Goal: Contribute content: Add original content to the website for others to see

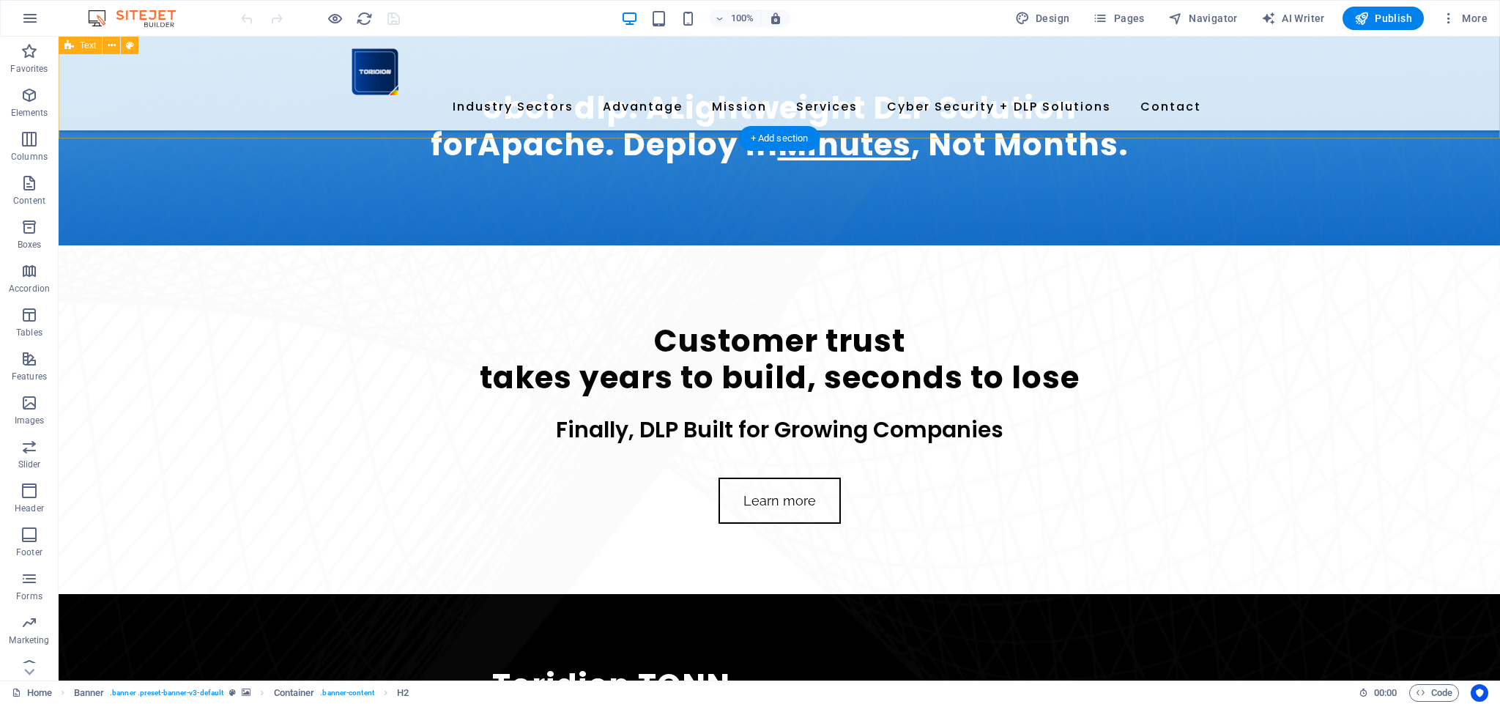
scroll to position [824, 0]
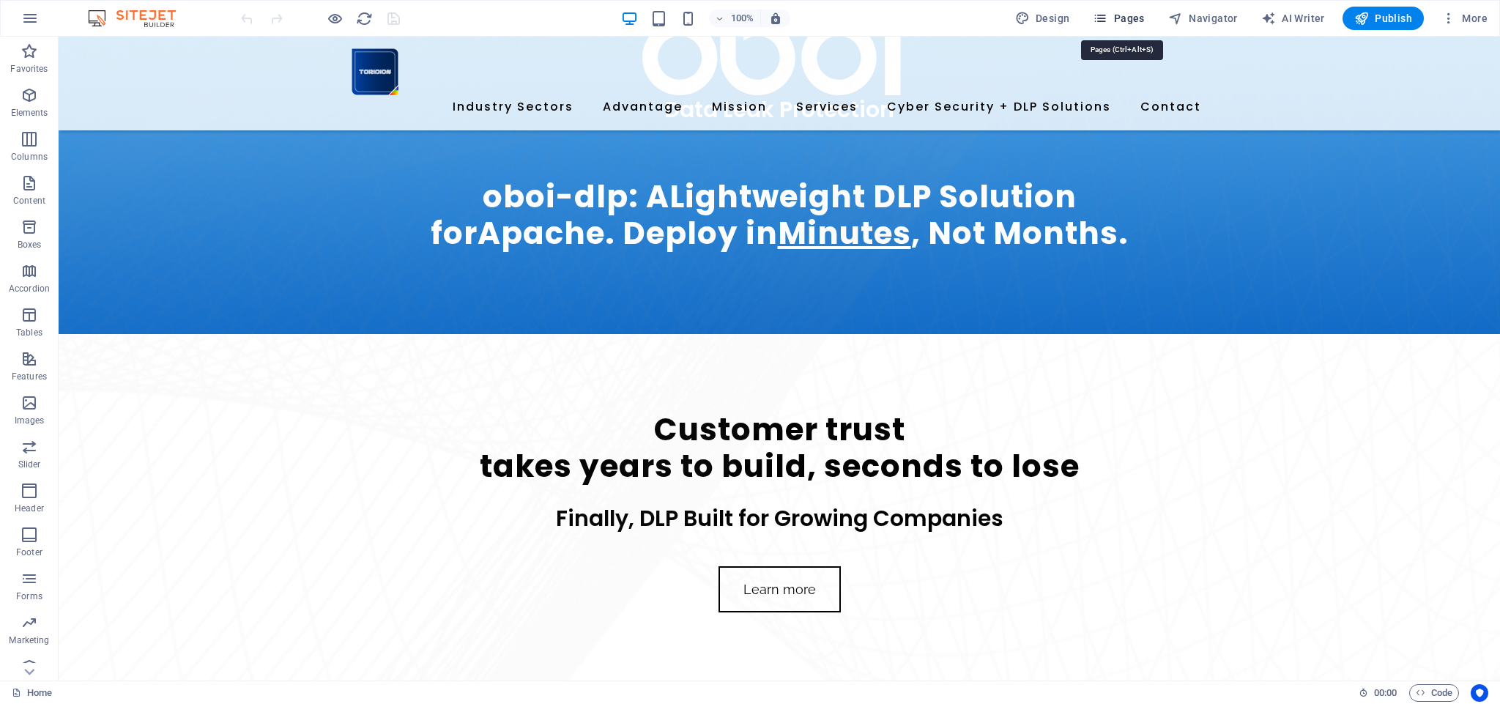
click at [1129, 16] on span "Pages" at bounding box center [1118, 18] width 51 height 15
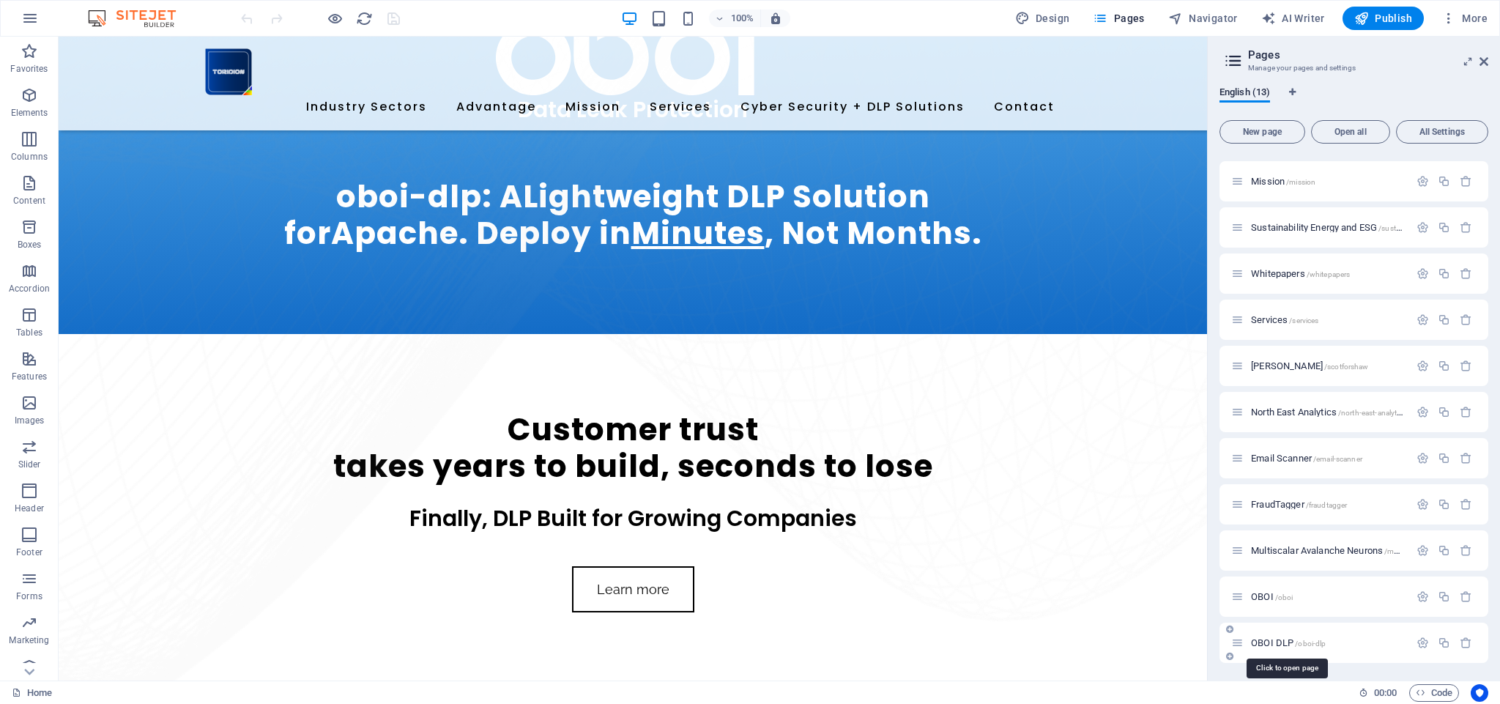
click at [1268, 642] on span "OBOI DLP /oboi-dlp" at bounding box center [1288, 642] width 75 height 11
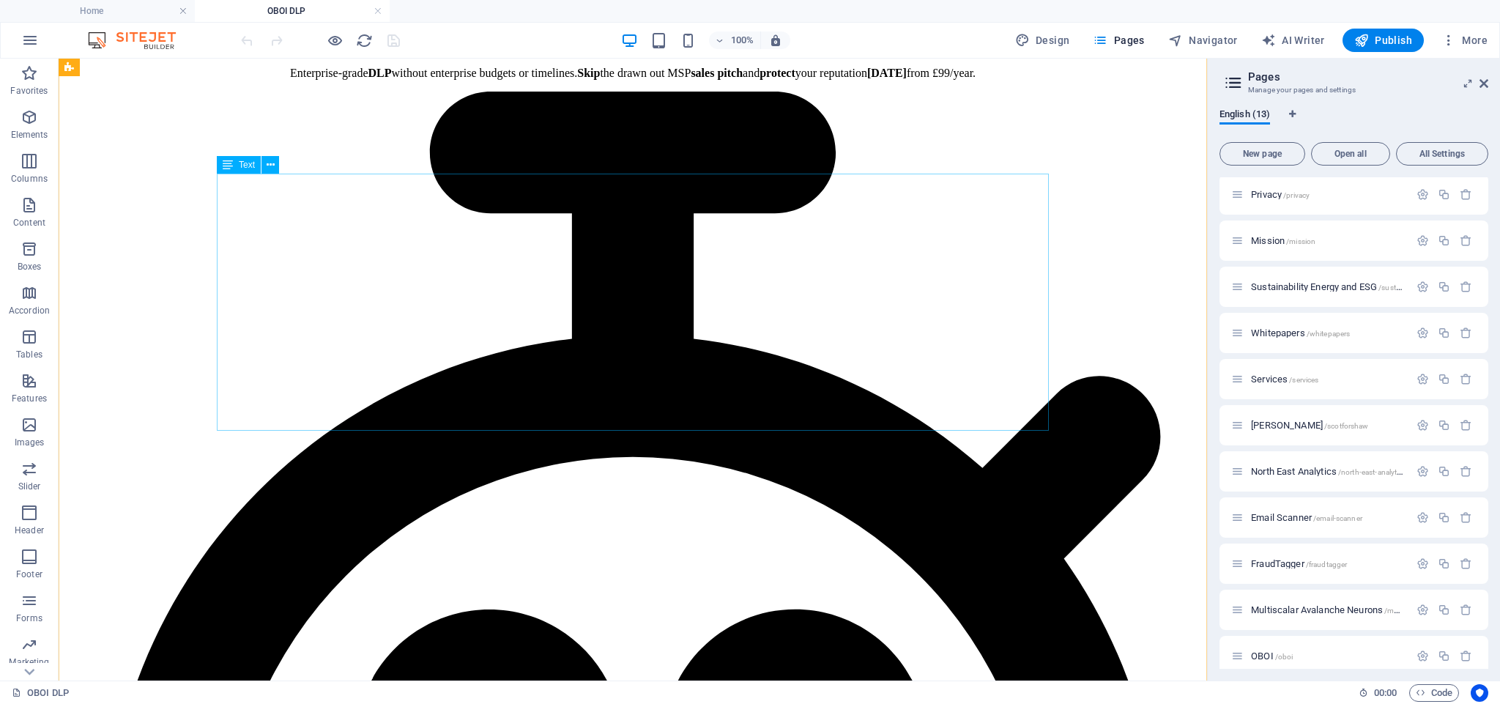
scroll to position [2077, 0]
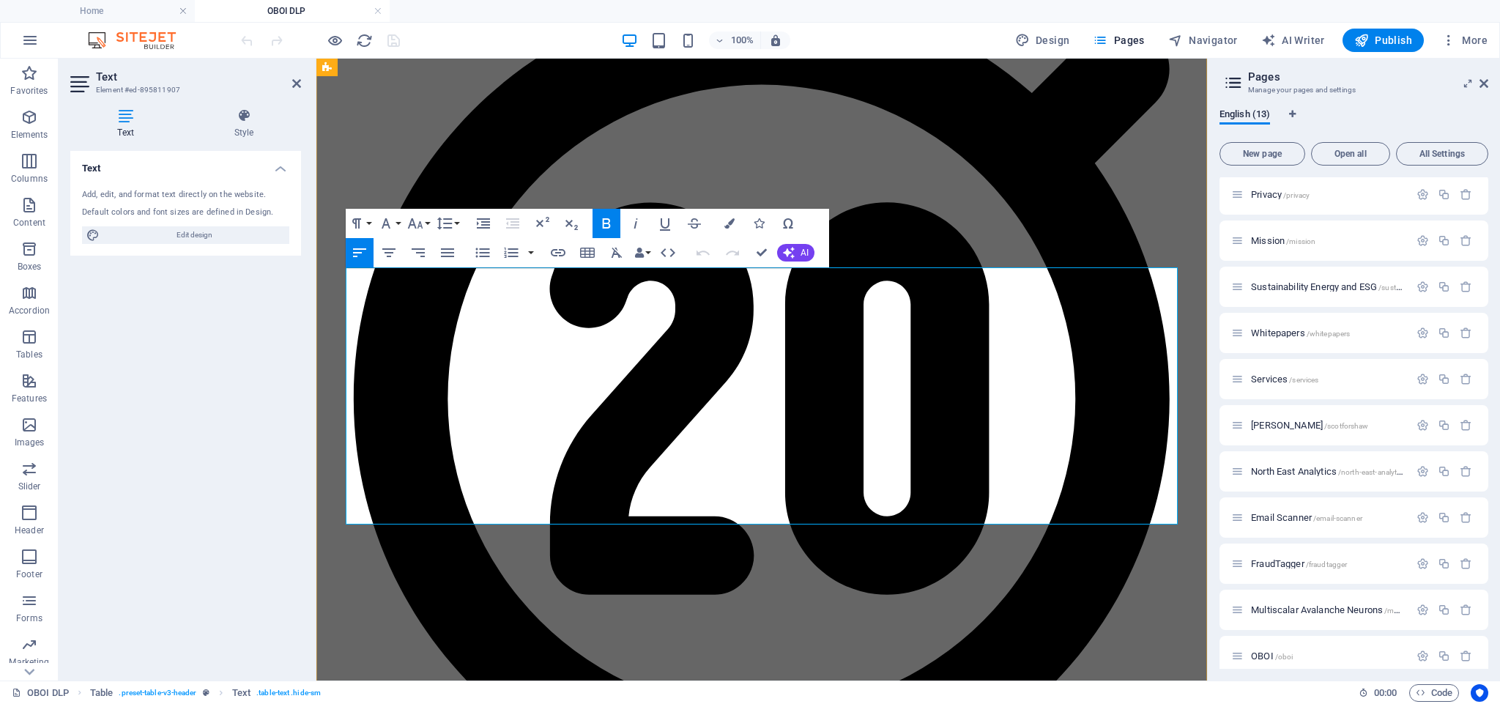
click at [608, 218] on icon "button" at bounding box center [607, 224] width 18 height 18
drag, startPoint x: 496, startPoint y: 362, endPoint x: 629, endPoint y: 361, distance: 133.3
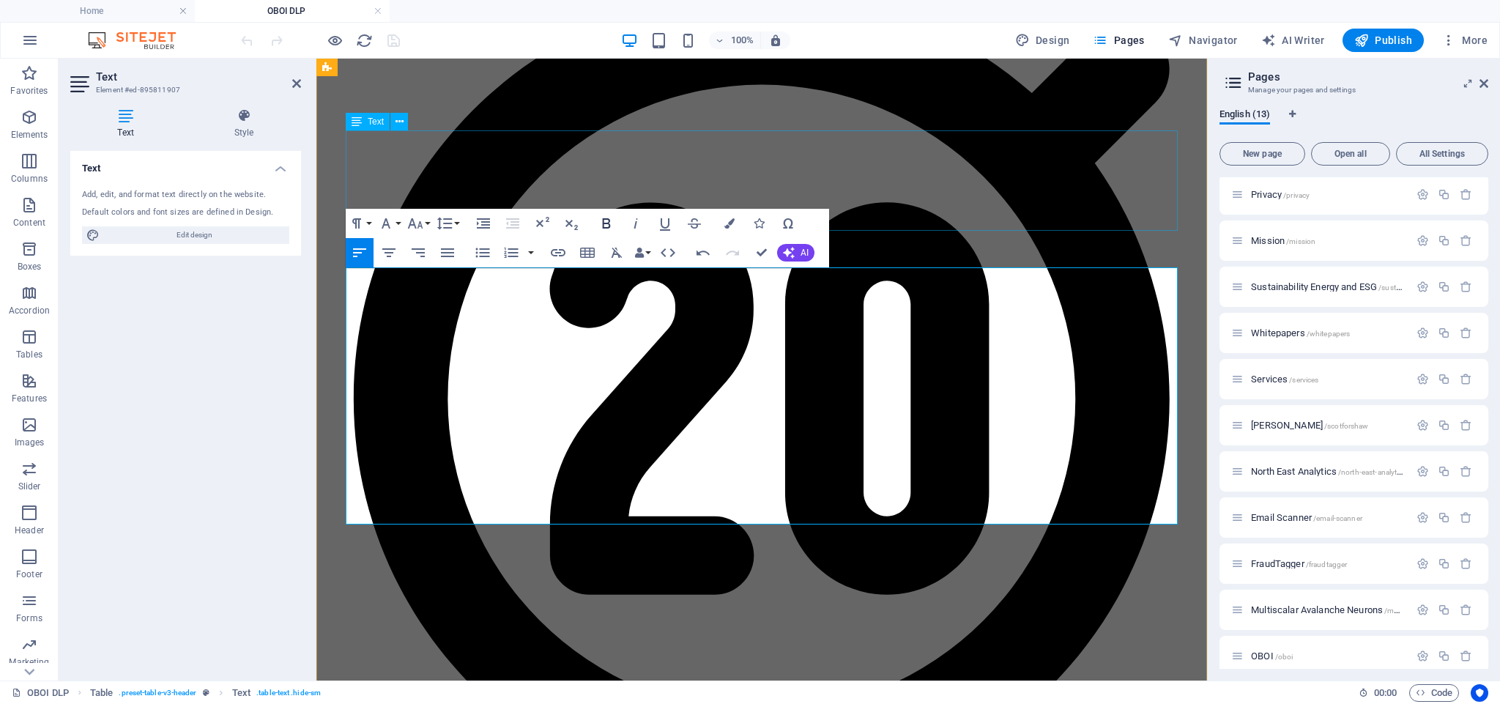
click at [603, 220] on icon "button" at bounding box center [607, 223] width 8 height 10
drag, startPoint x: 494, startPoint y: 399, endPoint x: 551, endPoint y: 177, distance: 229.9
click at [616, 228] on button "Bold" at bounding box center [606, 223] width 28 height 29
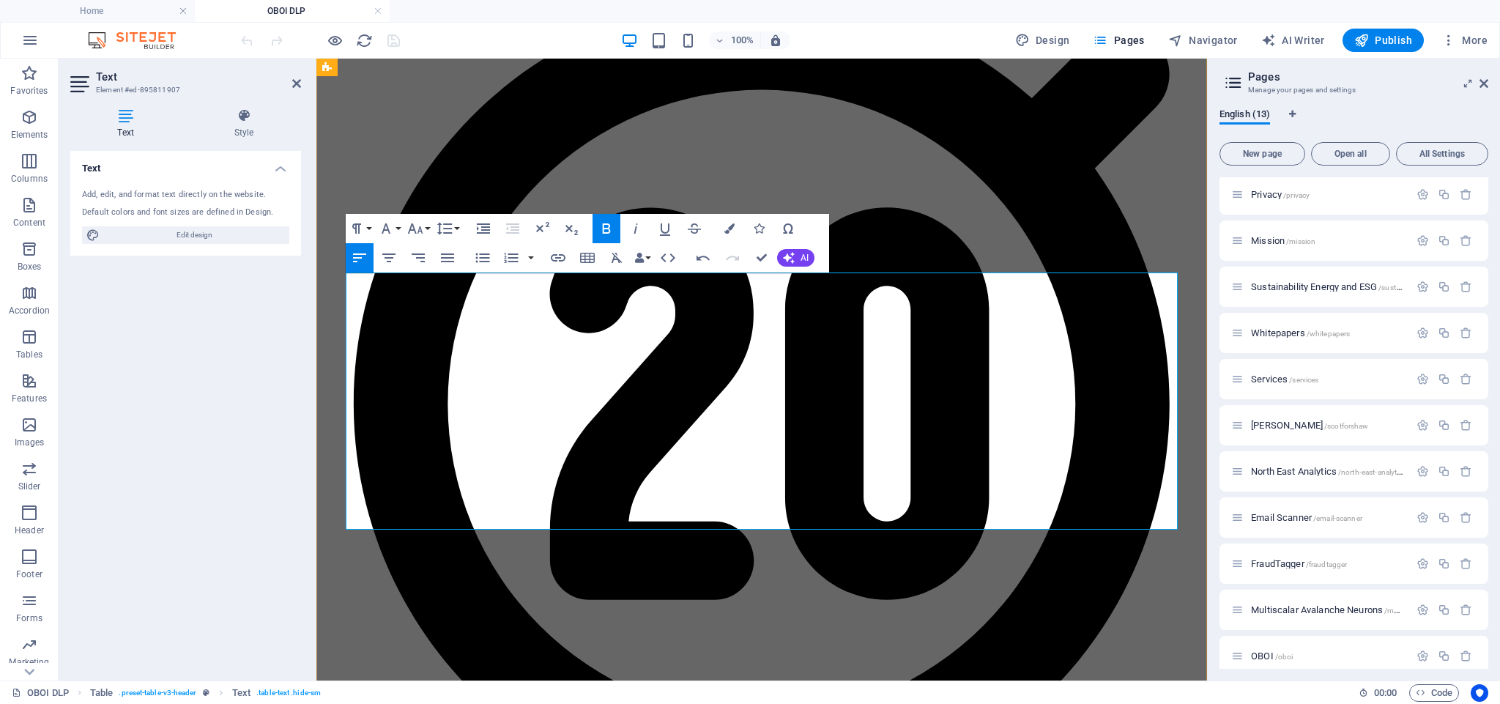
drag, startPoint x: 615, startPoint y: 442, endPoint x: 494, endPoint y: 414, distance: 124.2
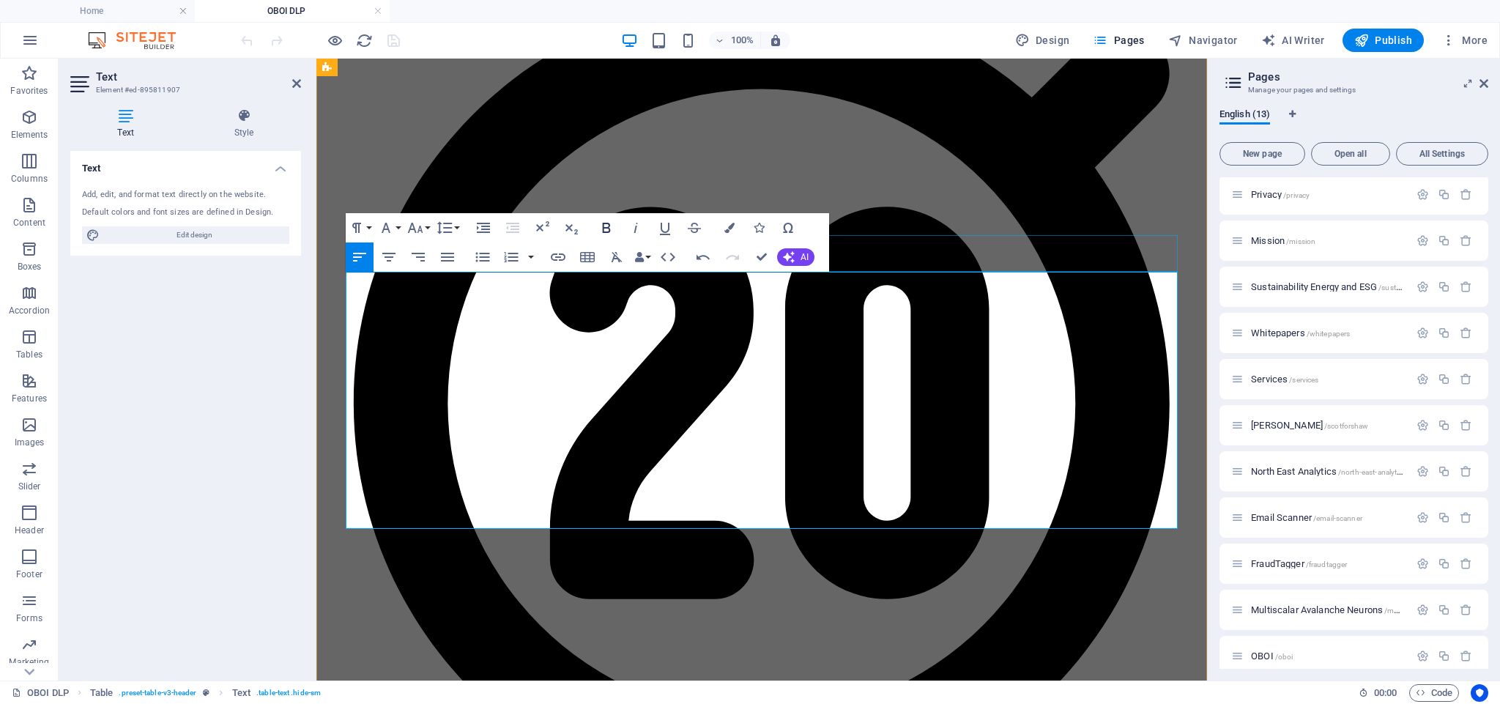
click at [609, 226] on icon "button" at bounding box center [607, 228] width 8 height 10
click at [606, 229] on icon "button" at bounding box center [607, 228] width 18 height 18
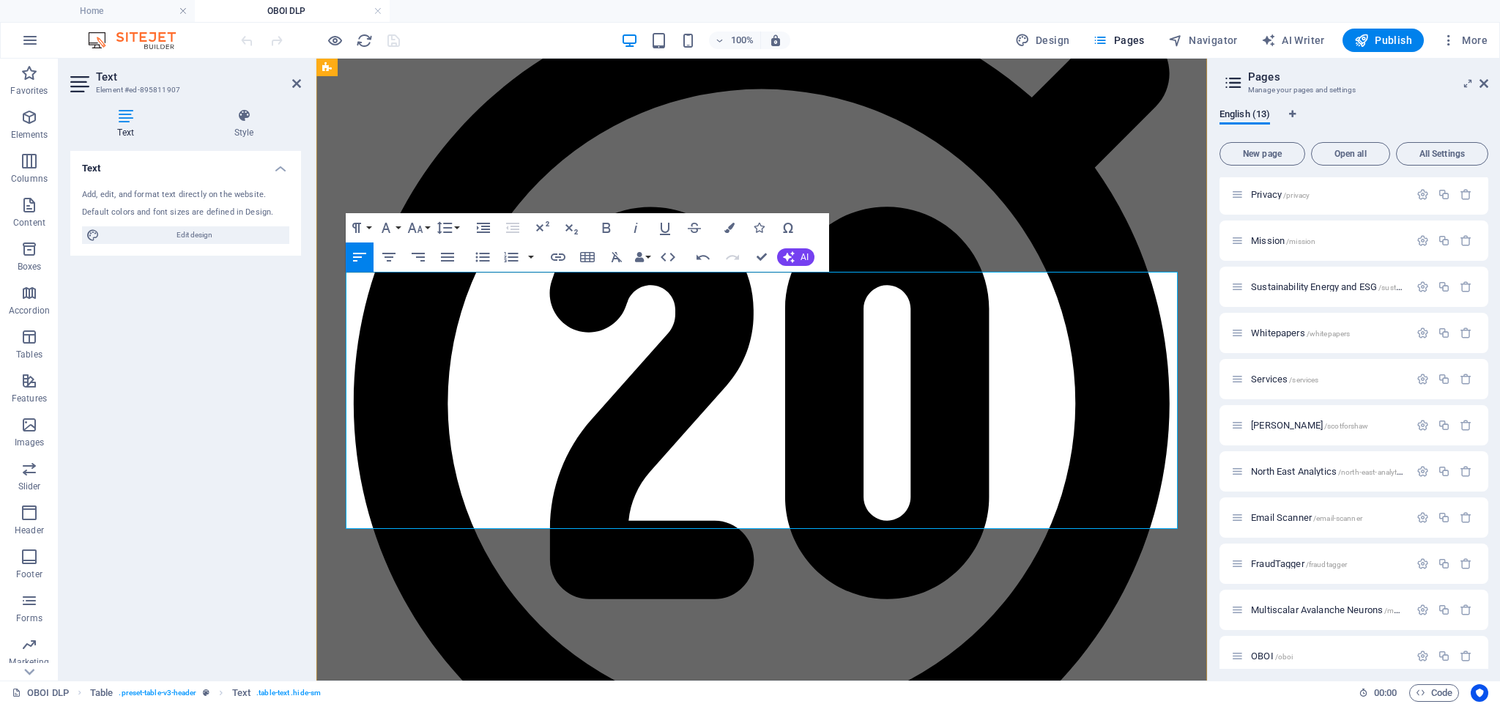
drag, startPoint x: 493, startPoint y: 512, endPoint x: 575, endPoint y: 513, distance: 82.0
click at [606, 222] on icon "button" at bounding box center [607, 228] width 18 height 18
click at [247, 559] on div "Text Add, edit, and format text directly on the website. Default colors and fon…" at bounding box center [185, 410] width 231 height 518
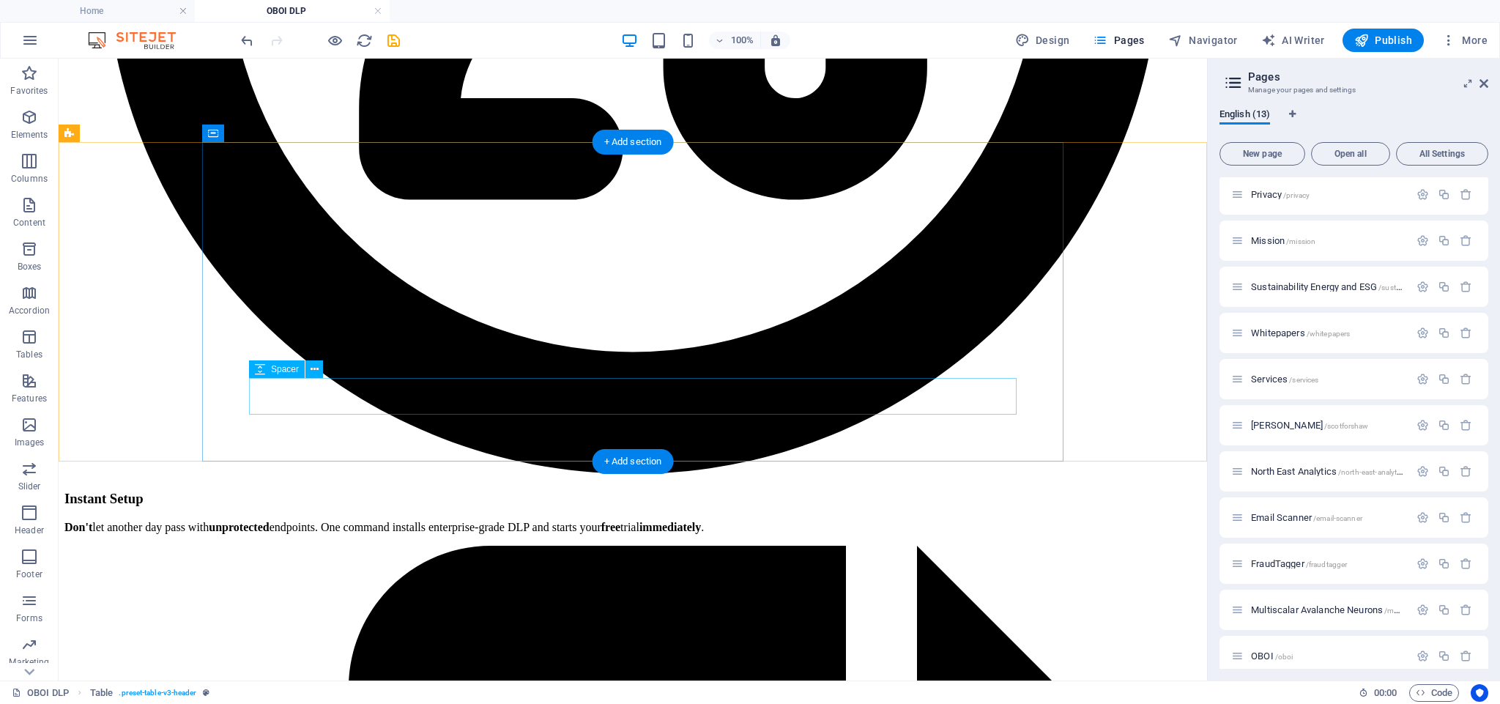
scroll to position [2994, 0]
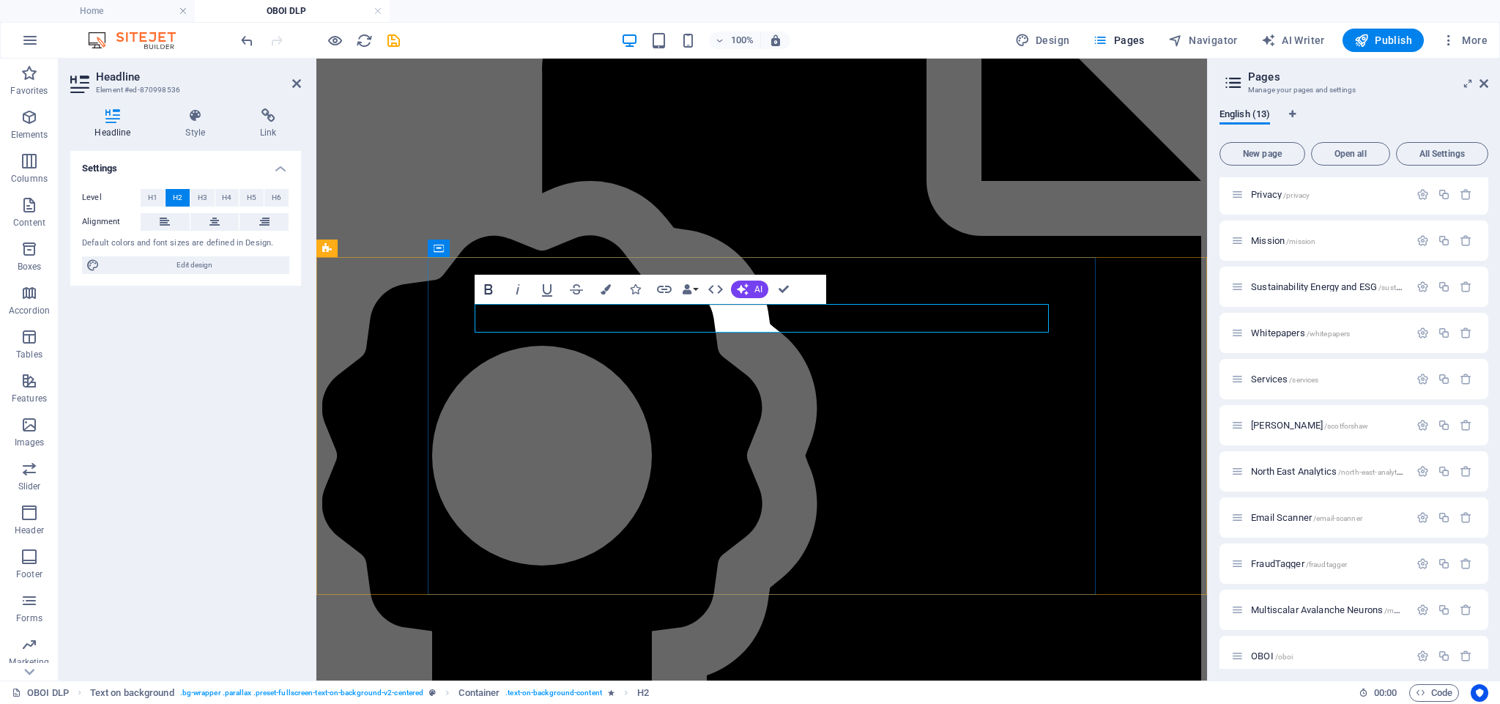
click at [489, 286] on icon "button" at bounding box center [489, 289] width 18 height 18
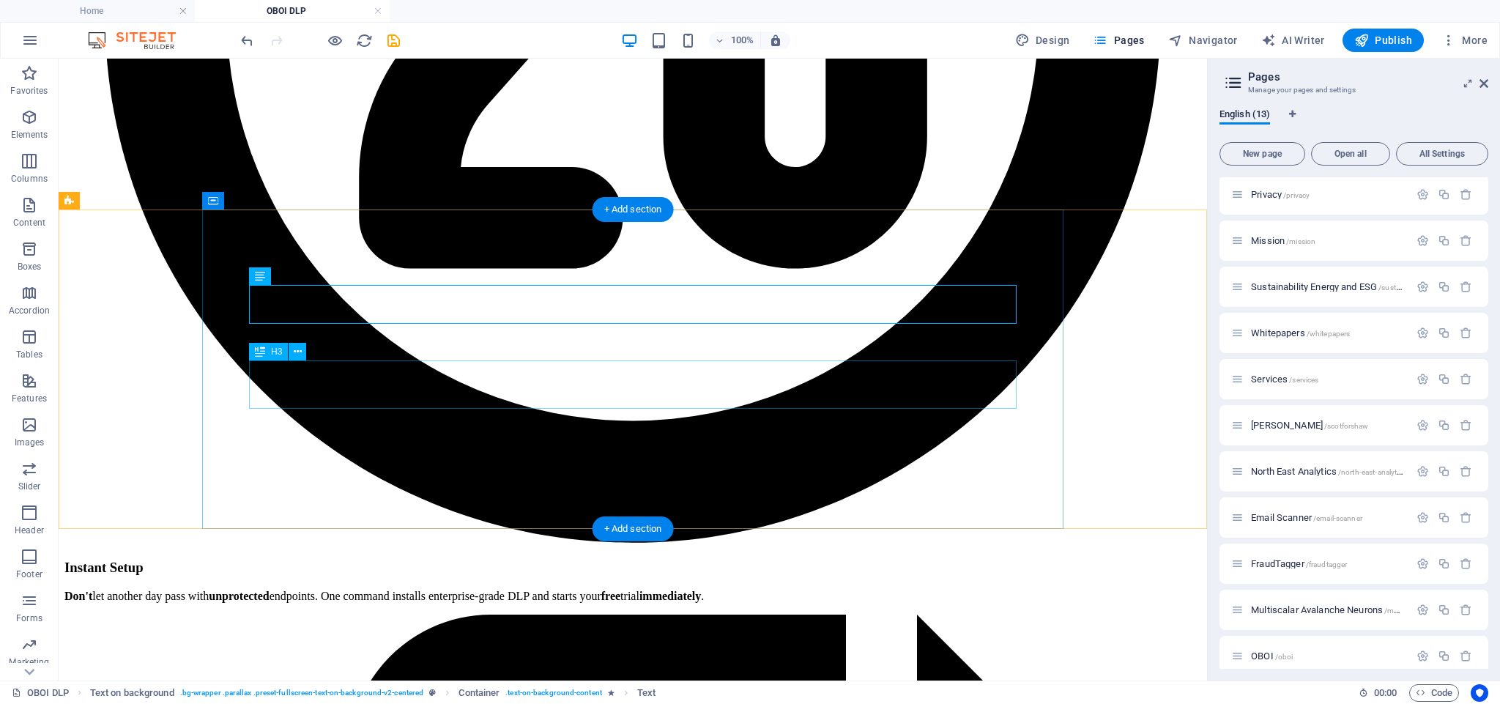
scroll to position [2923, 0]
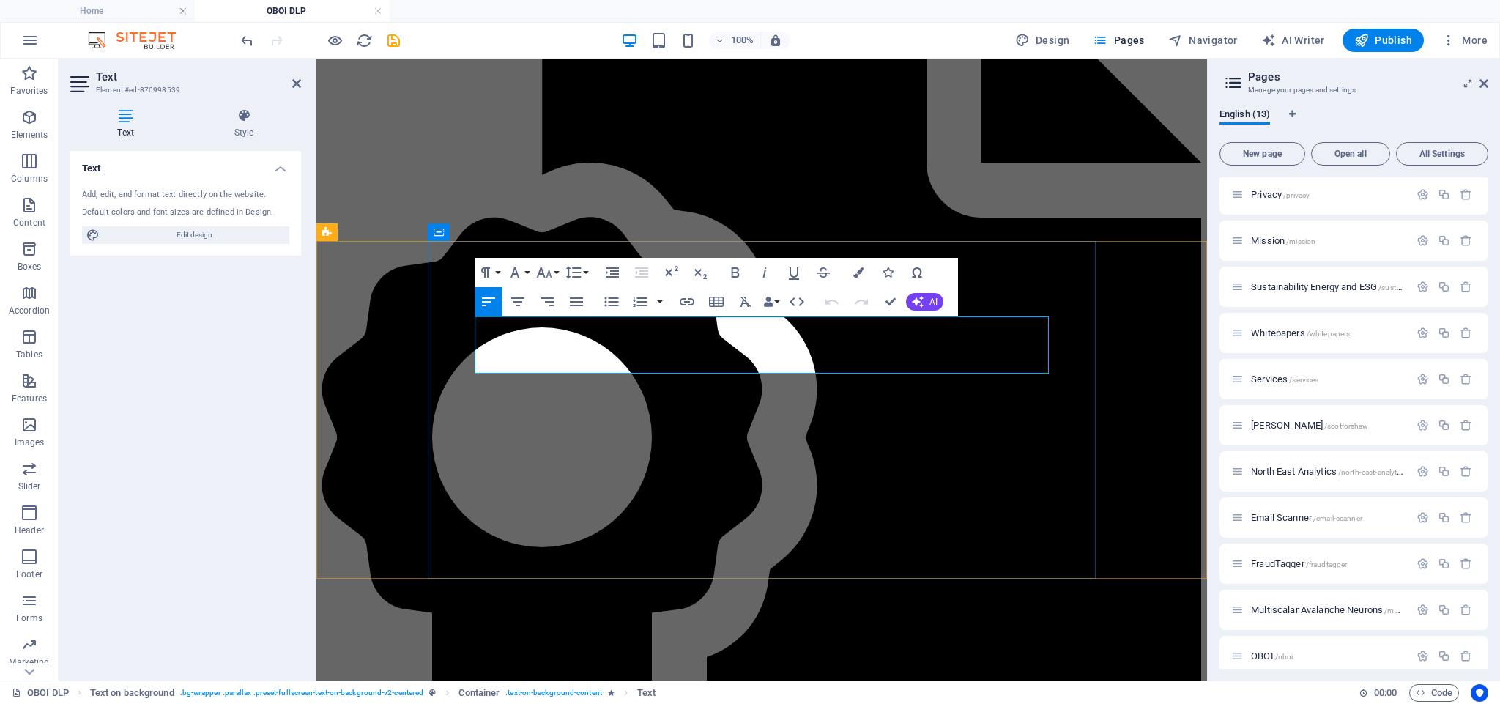
scroll to position [3010, 0]
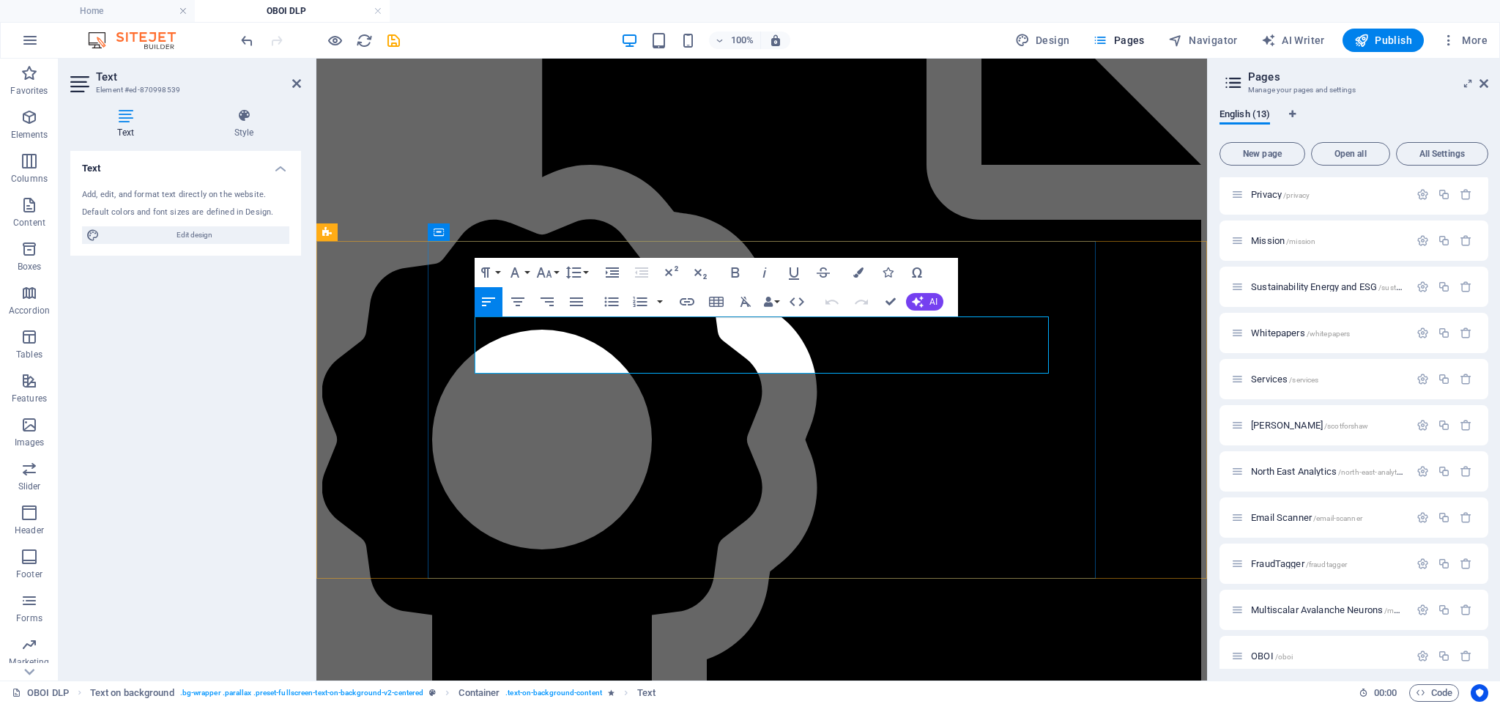
click at [547, 275] on icon "button" at bounding box center [544, 272] width 15 height 10
click at [560, 435] on link "18" at bounding box center [559, 433] width 53 height 22
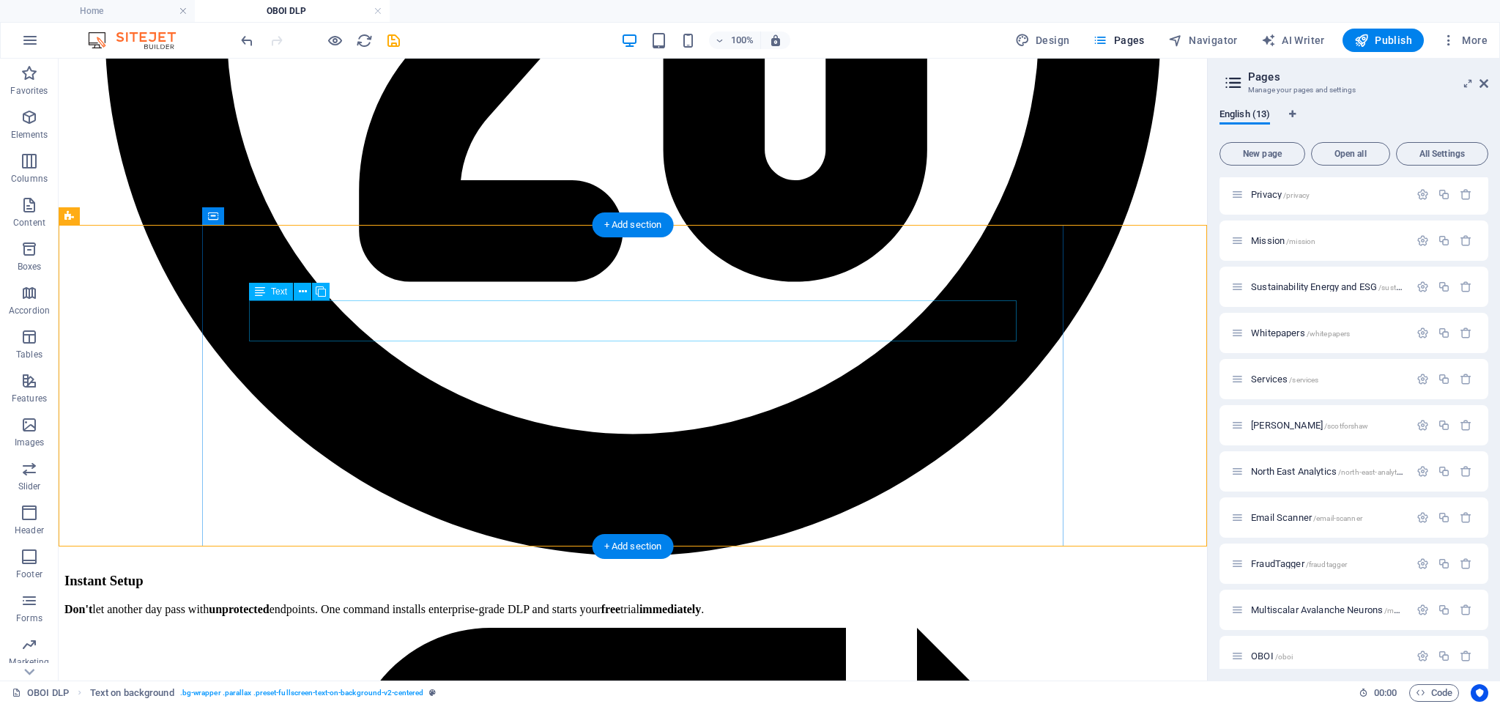
scroll to position [2913, 0]
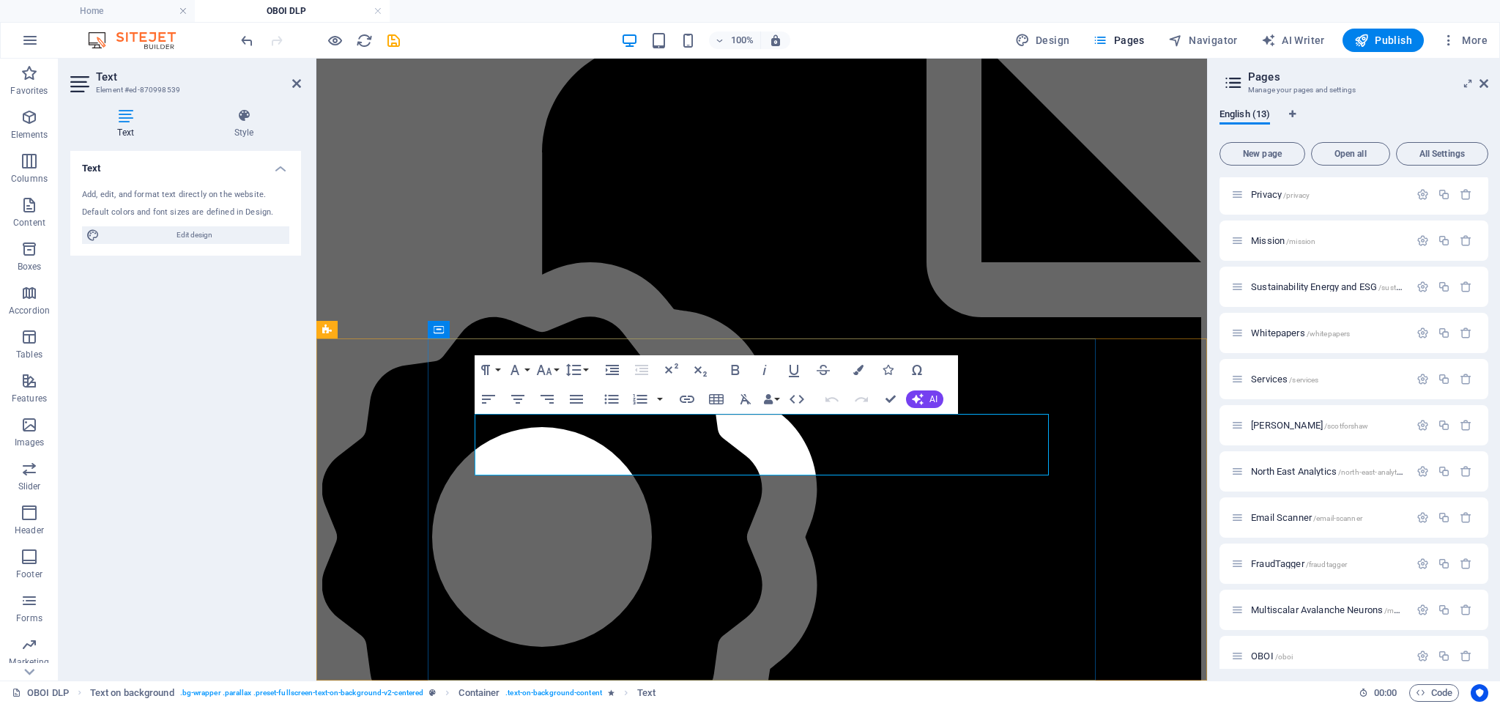
drag, startPoint x: 1451, startPoint y: 109, endPoint x: 1438, endPoint y: 108, distance: 12.5
click at [1450, 109] on div "English (13)" at bounding box center [1353, 122] width 269 height 28
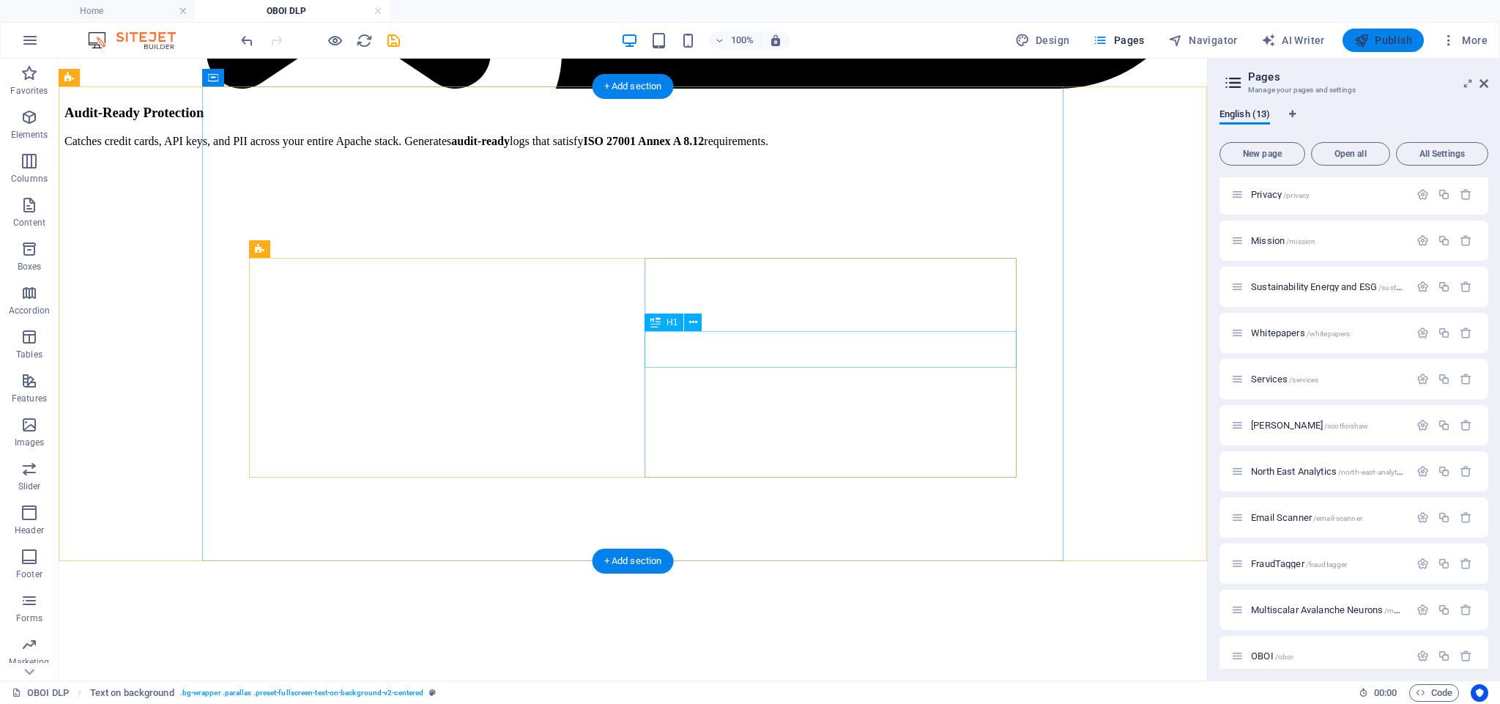
scroll to position [4597, 0]
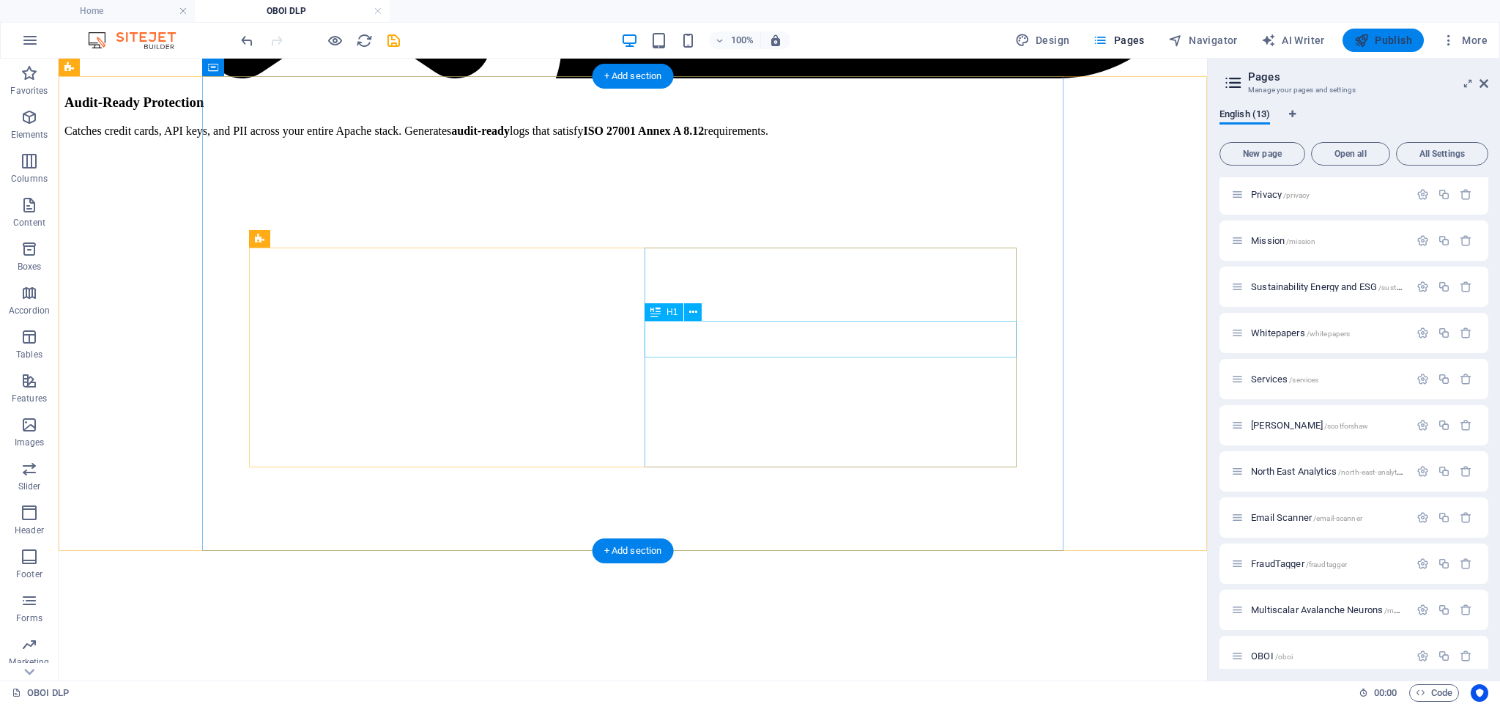
click at [1377, 46] on span "Publish" at bounding box center [1383, 40] width 58 height 15
